Goal: Task Accomplishment & Management: Use online tool/utility

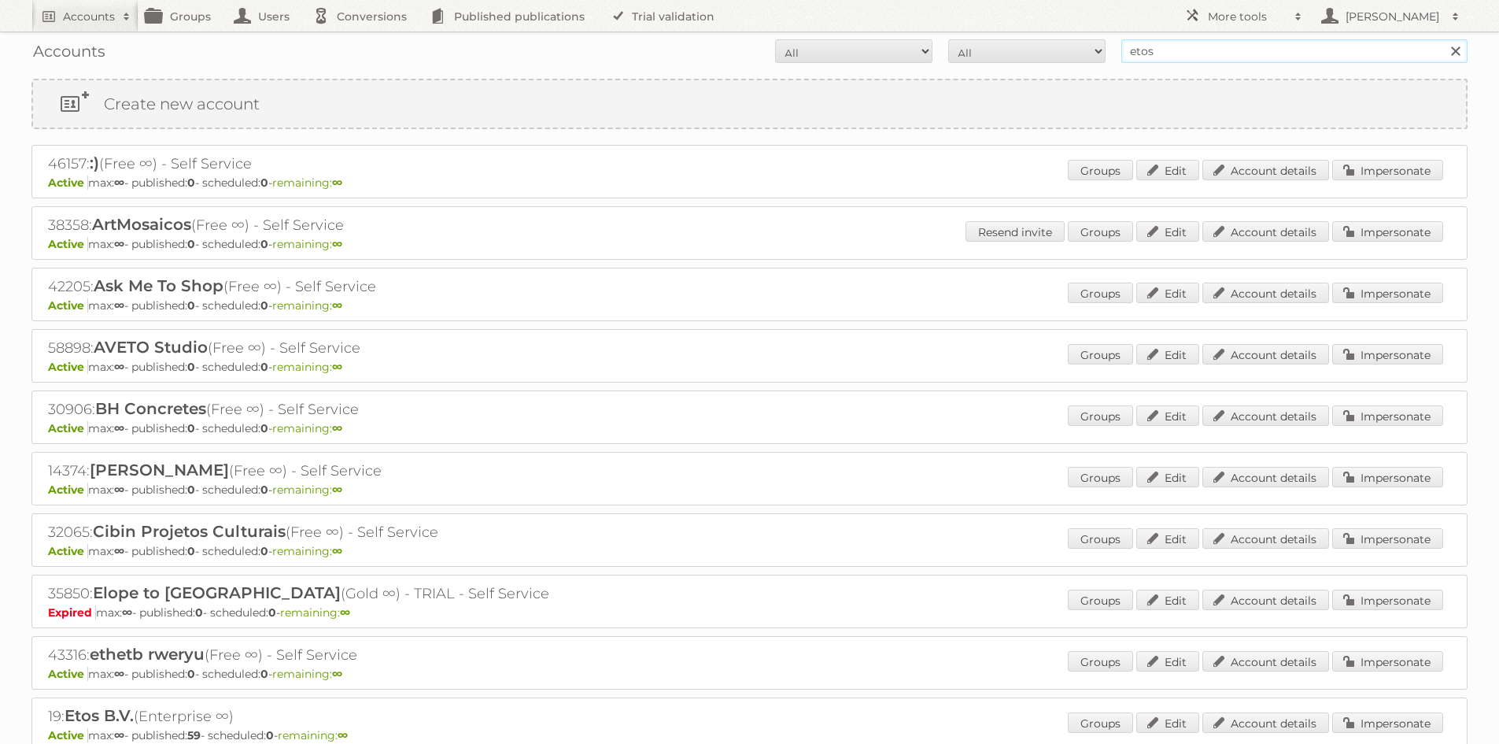
click at [1283, 46] on input "etos" at bounding box center [1295, 51] width 346 height 24
type input "electro stock"
click at [1444, 39] on input "Search" at bounding box center [1456, 51] width 24 height 24
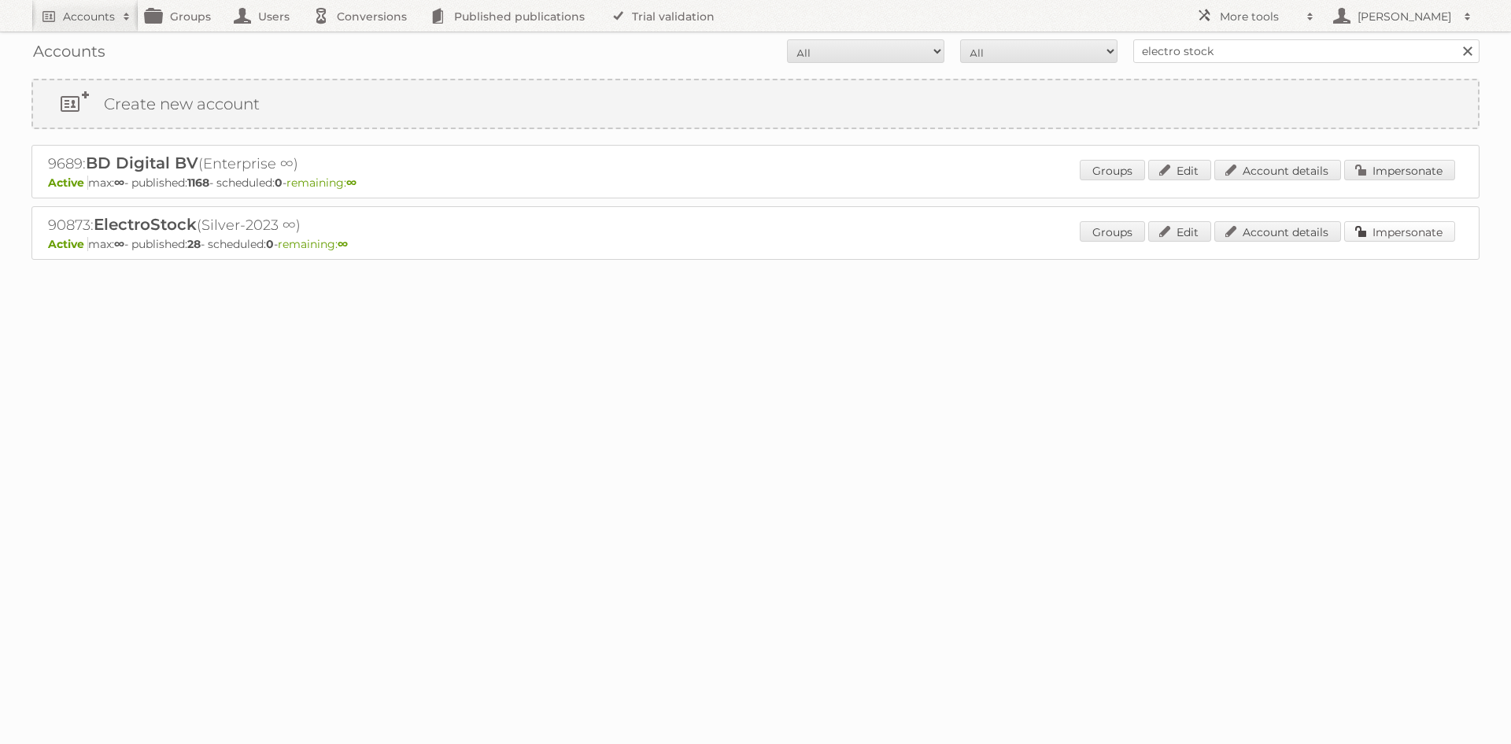
click at [1392, 227] on link "Impersonate" at bounding box center [1399, 231] width 111 height 20
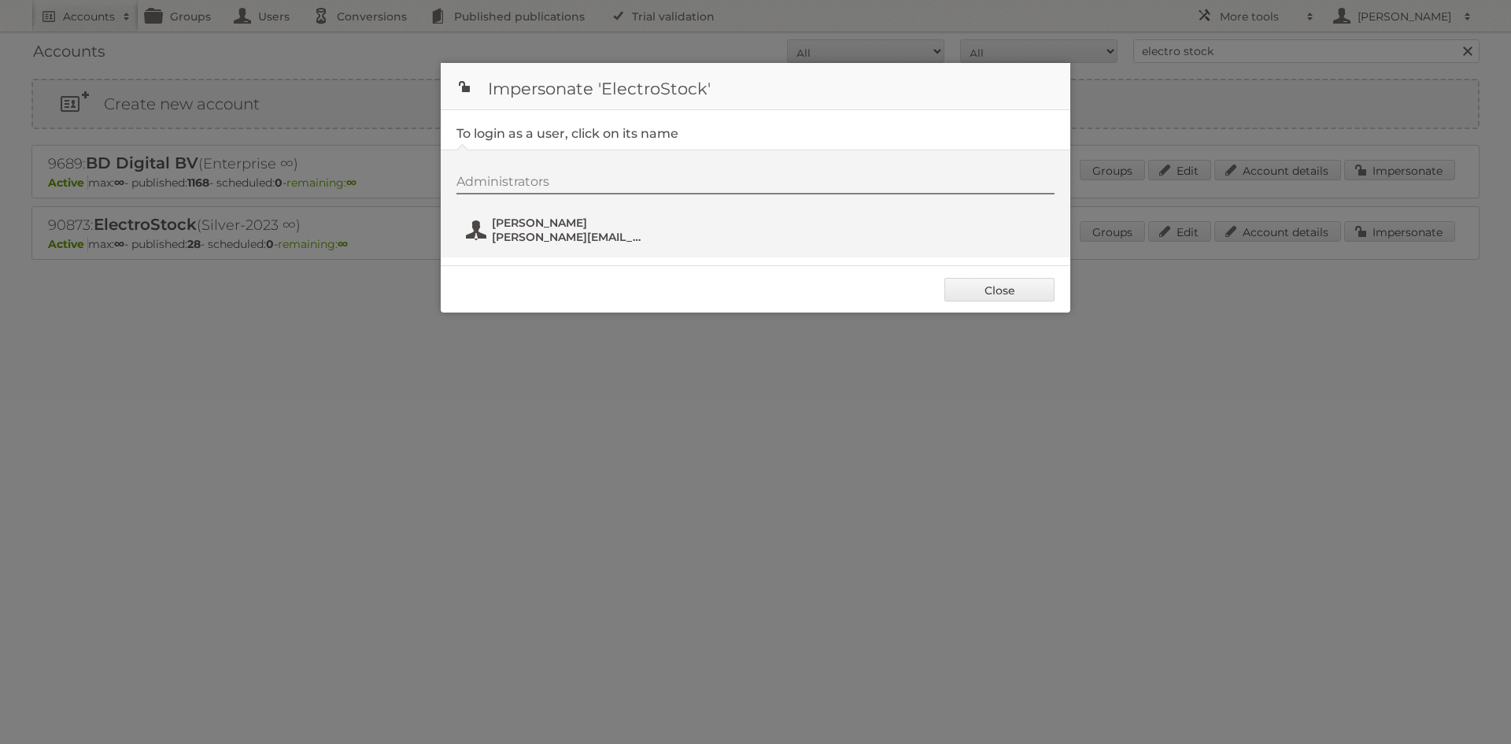
click at [546, 235] on span "nick@espartners.be" at bounding box center [568, 237] width 153 height 14
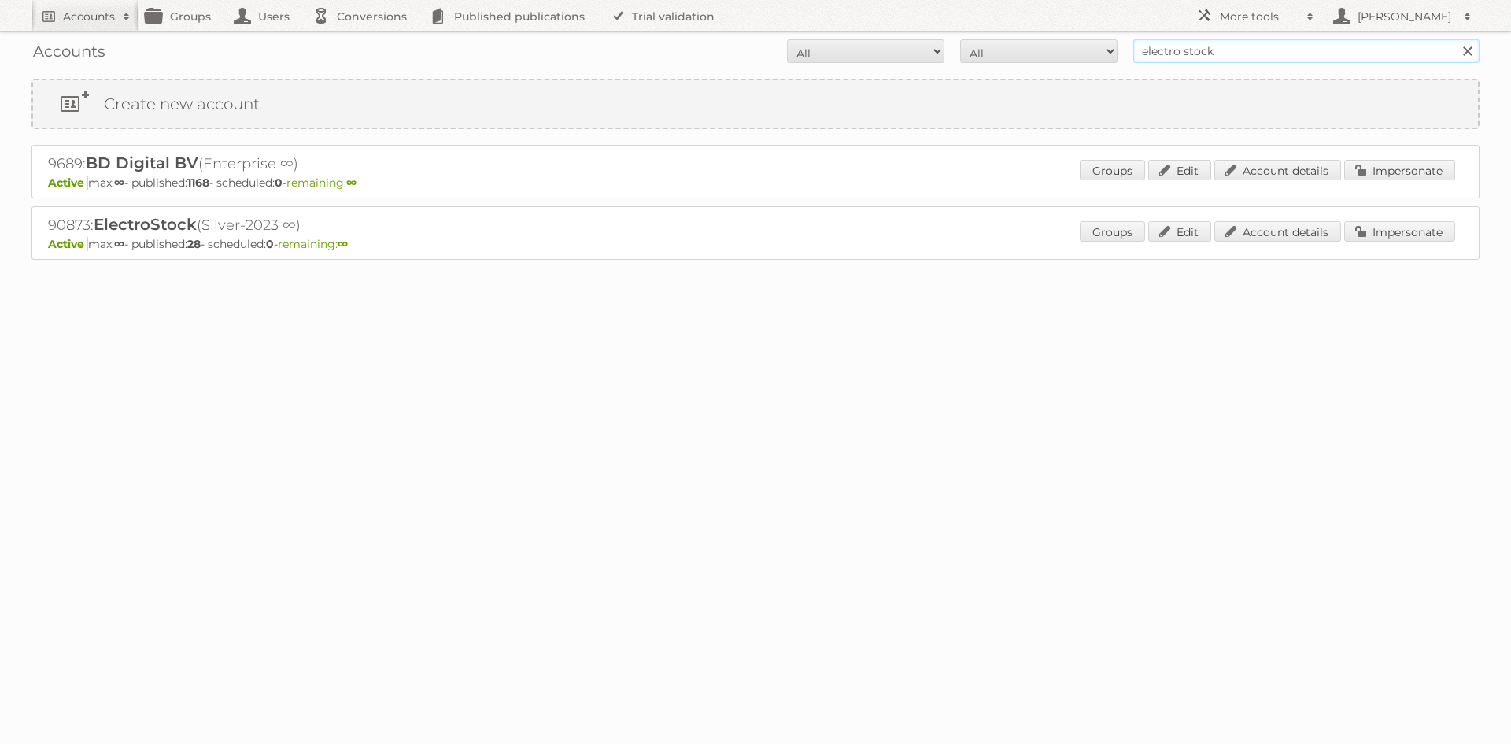
click at [1234, 55] on input "electro stock" at bounding box center [1306, 51] width 346 height 24
click at [1234, 54] on input "electro stock" at bounding box center [1306, 51] width 346 height 24
type input "kruidvat"
click at [1455, 39] on input "Search" at bounding box center [1467, 51] width 24 height 24
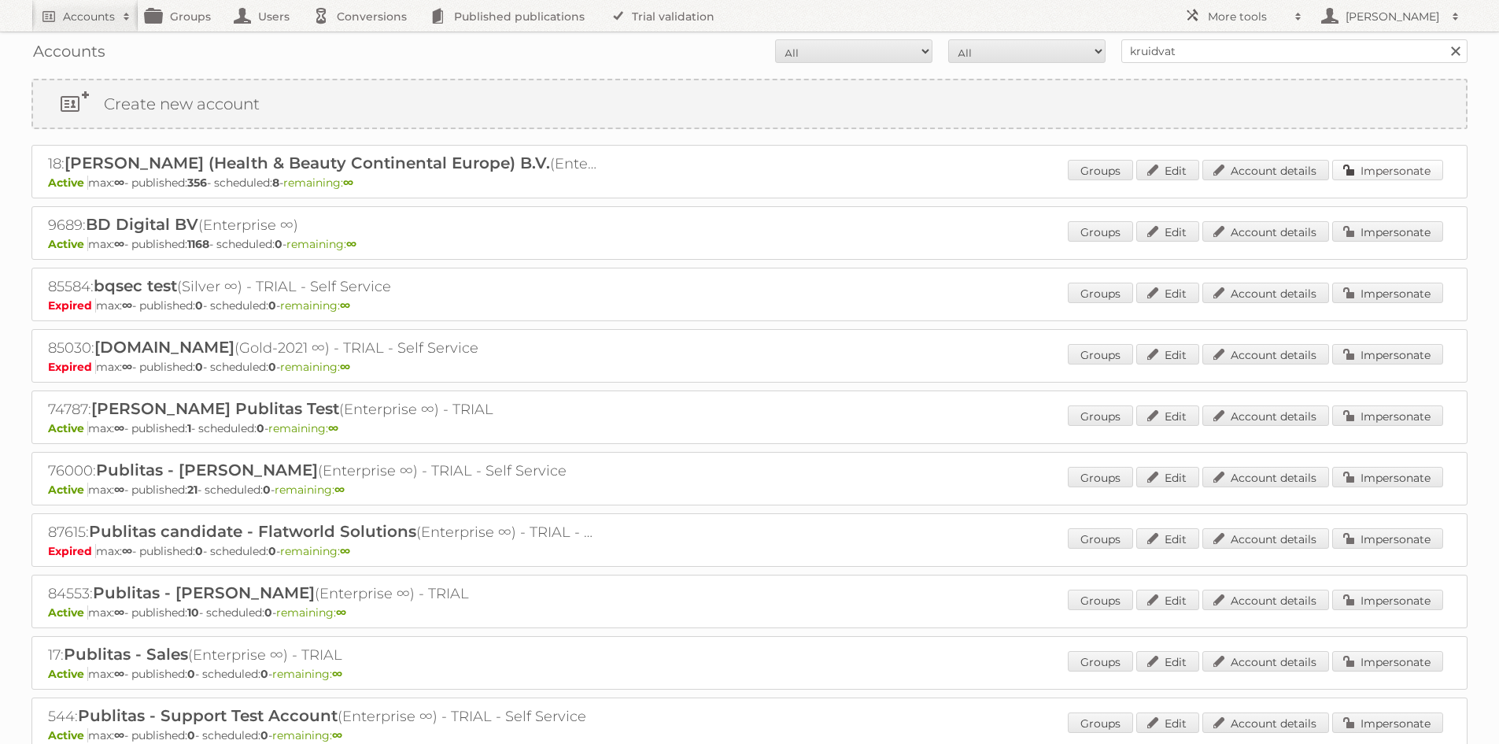
click at [1385, 171] on link "Impersonate" at bounding box center [1388, 170] width 111 height 20
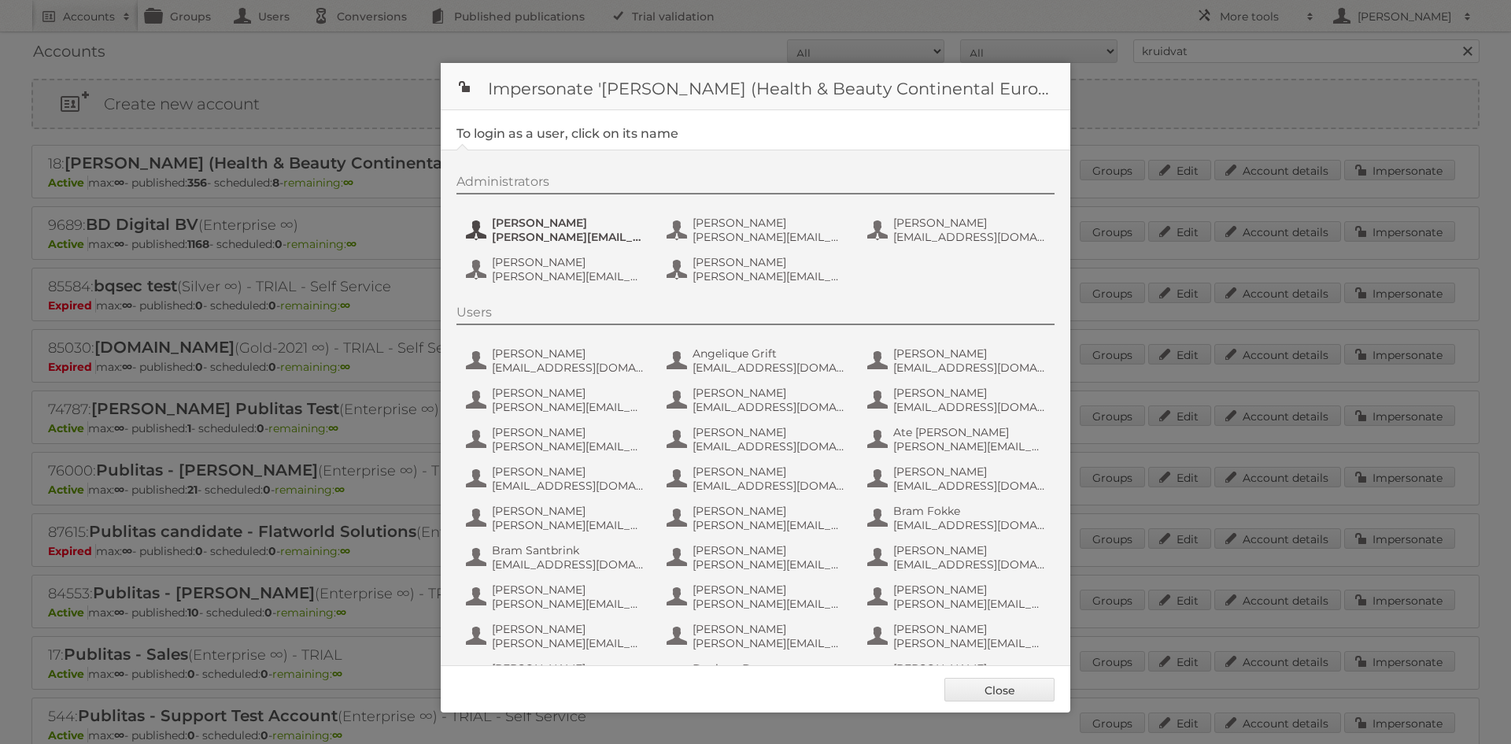
click at [568, 225] on span "Etienne Nauta" at bounding box center [568, 223] width 153 height 14
